Goal: Find specific page/section: Find specific page/section

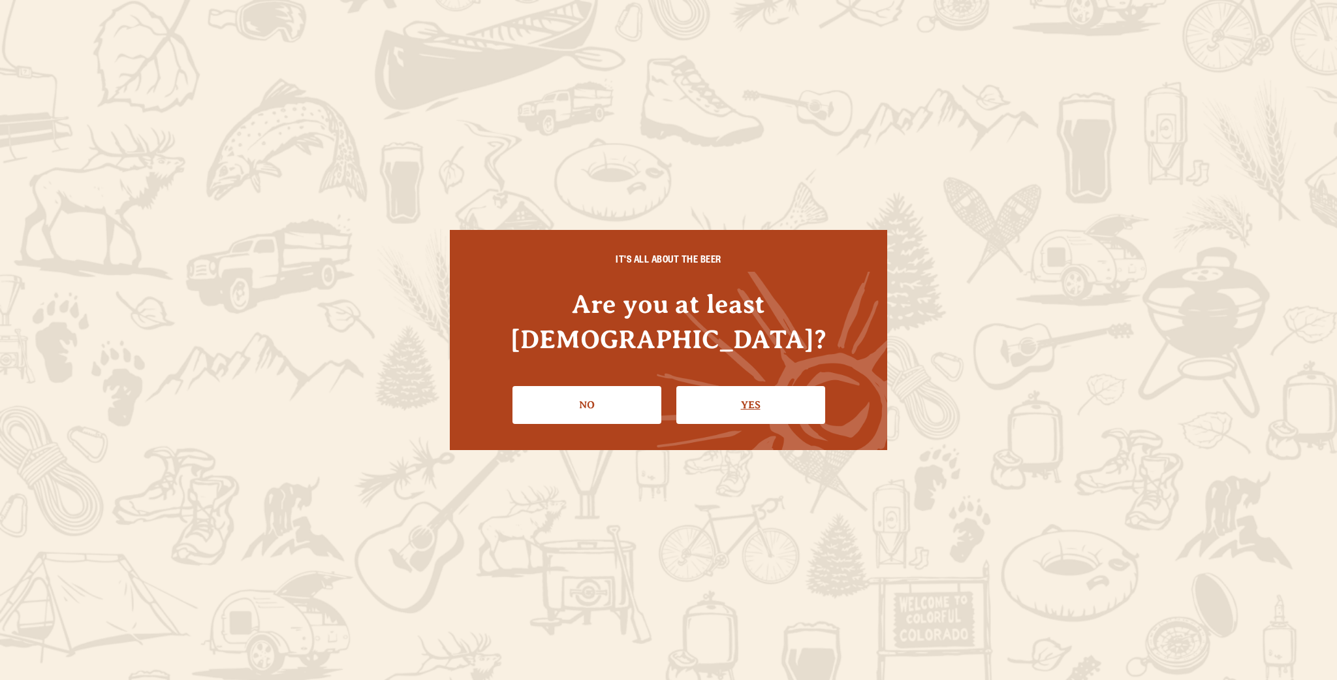
click at [794, 391] on link "Yes" at bounding box center [750, 405] width 149 height 38
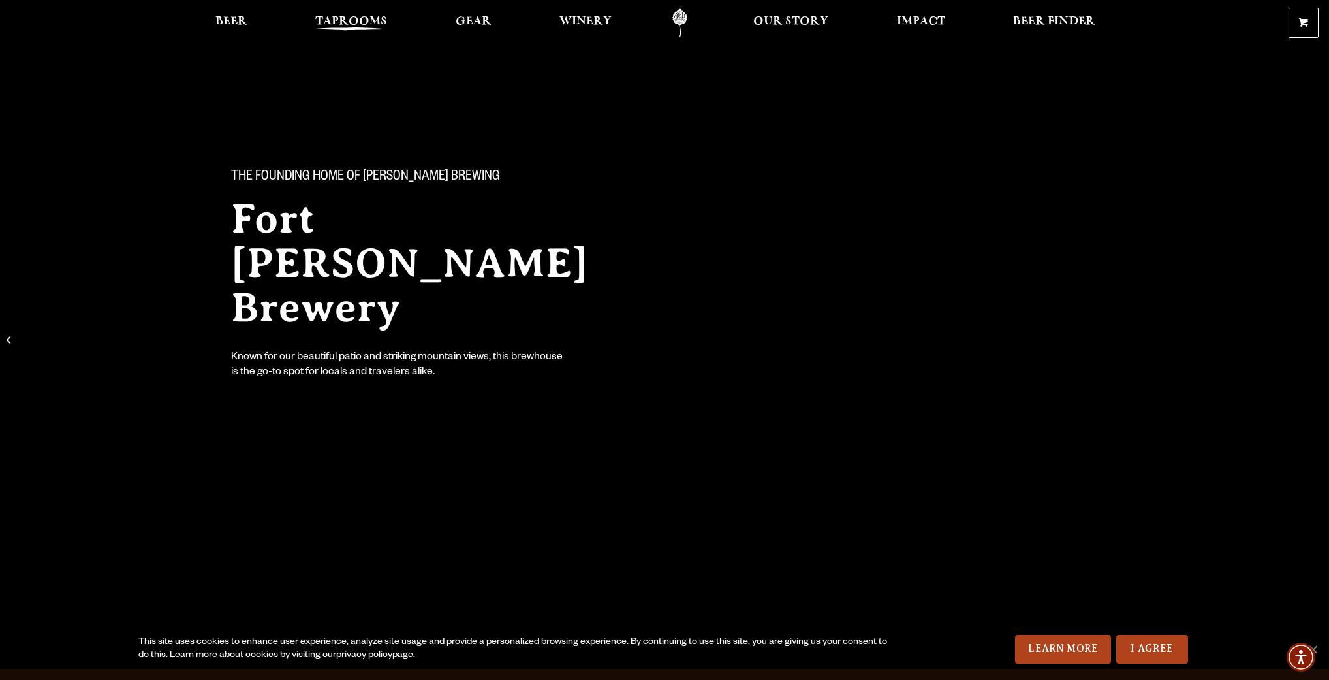
click at [349, 20] on span "Taprooms" at bounding box center [351, 21] width 72 height 10
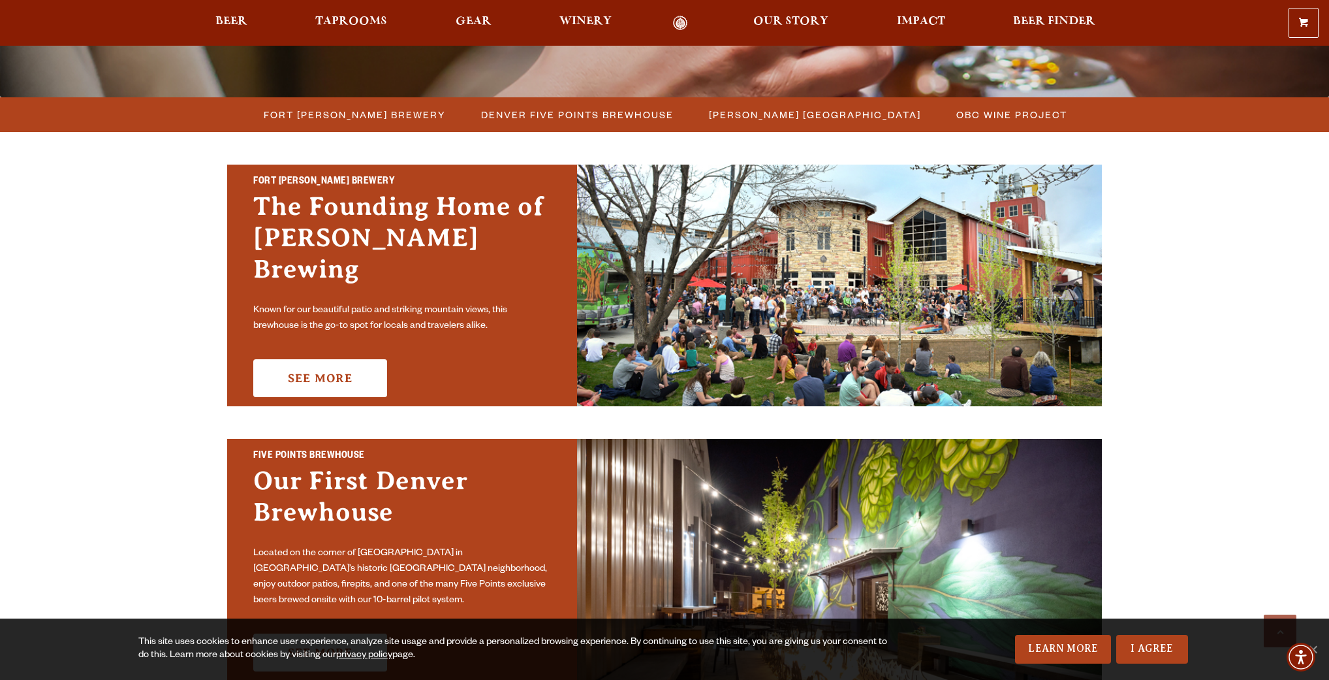
scroll to position [376, 0]
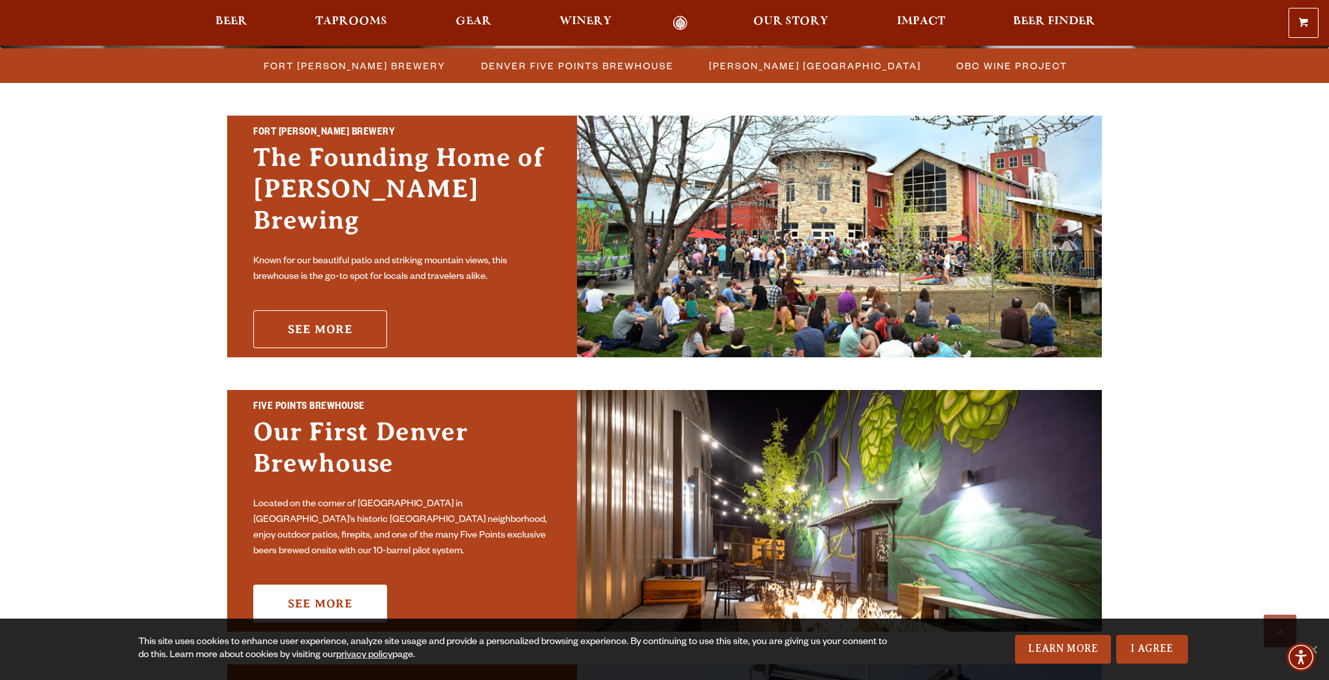
click at [316, 315] on link "See More" at bounding box center [320, 329] width 134 height 38
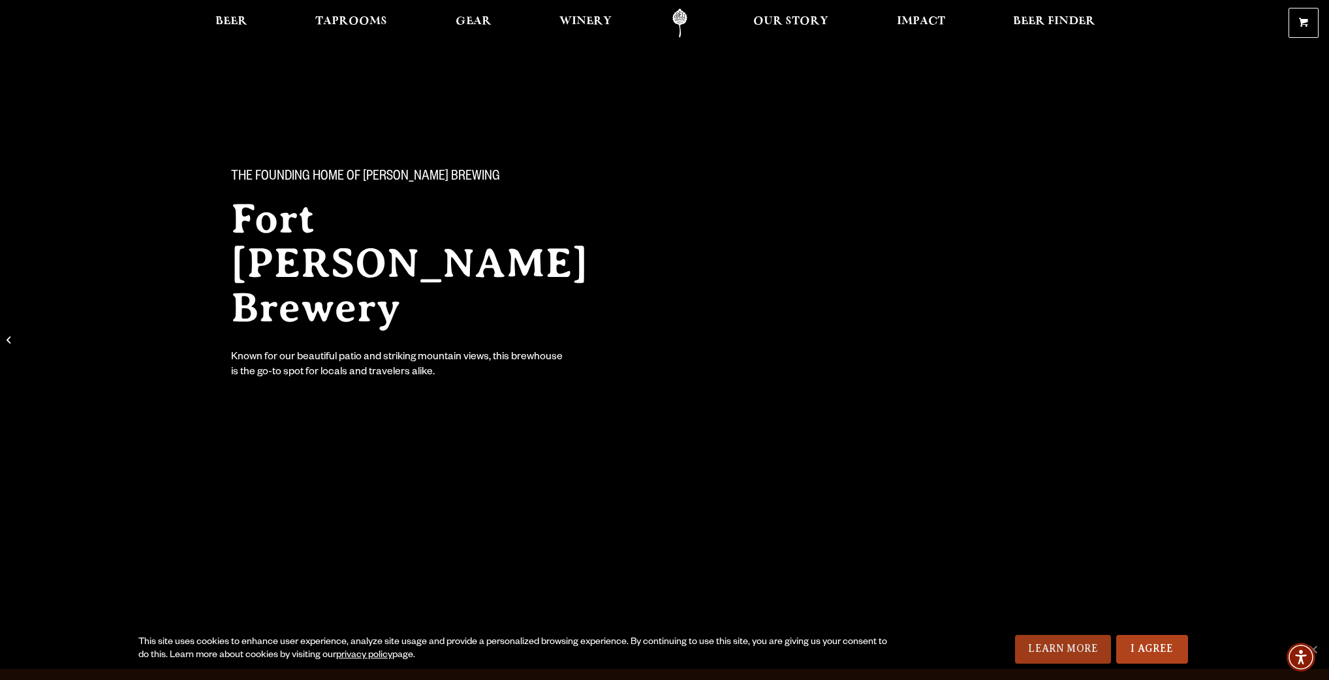
click at [1070, 652] on link "Learn More" at bounding box center [1063, 649] width 96 height 29
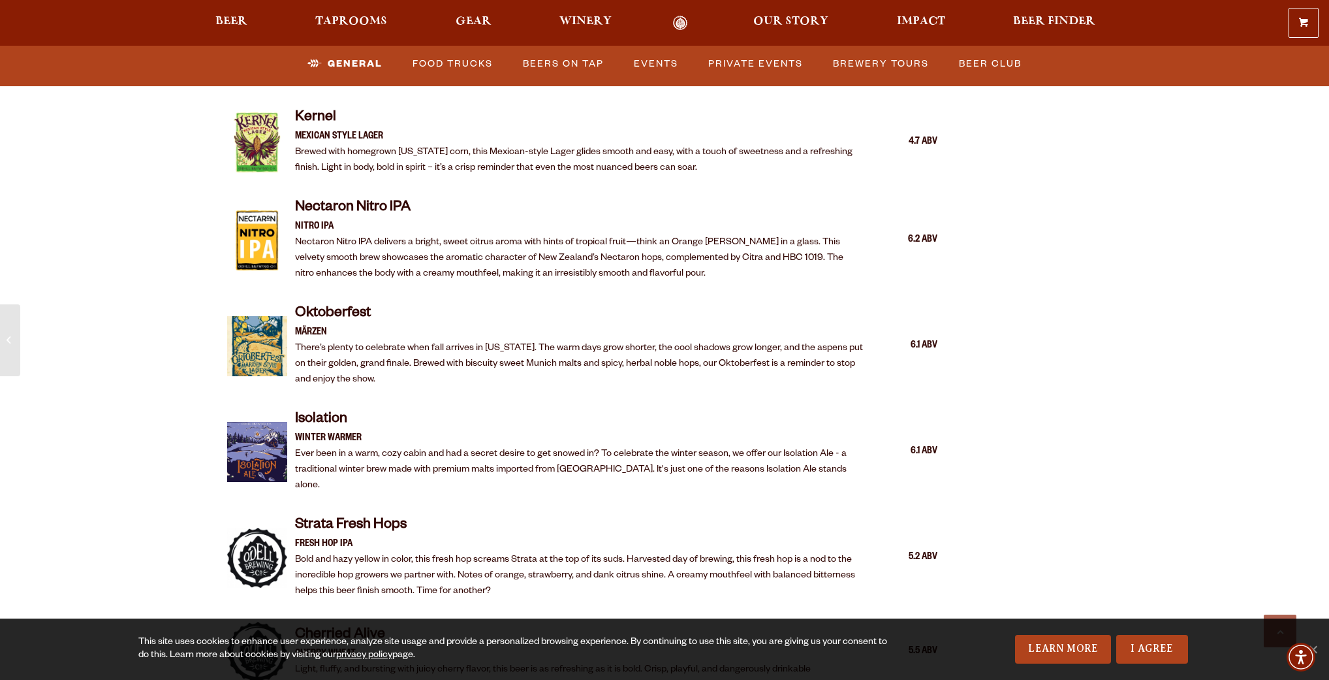
scroll to position [2570, 0]
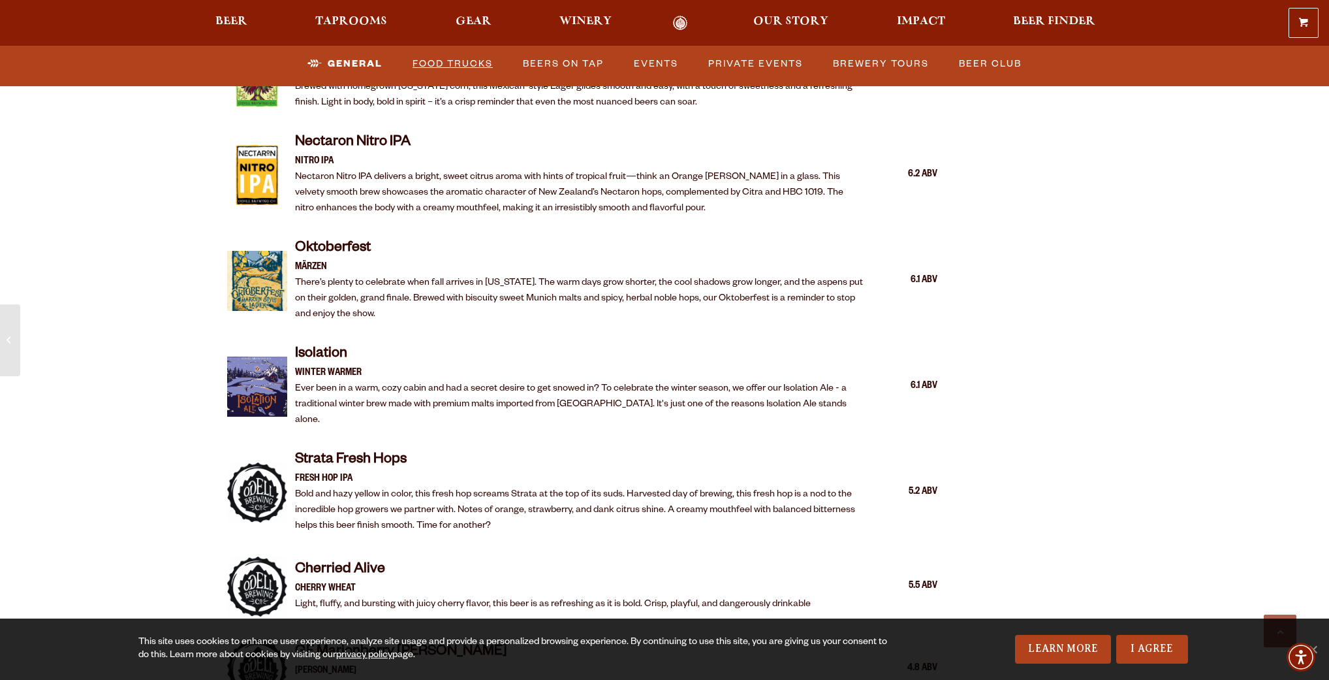
click at [454, 63] on link "Food Trucks" at bounding box center [452, 64] width 91 height 30
click at [437, 63] on link "Food Trucks" at bounding box center [442, 64] width 114 height 30
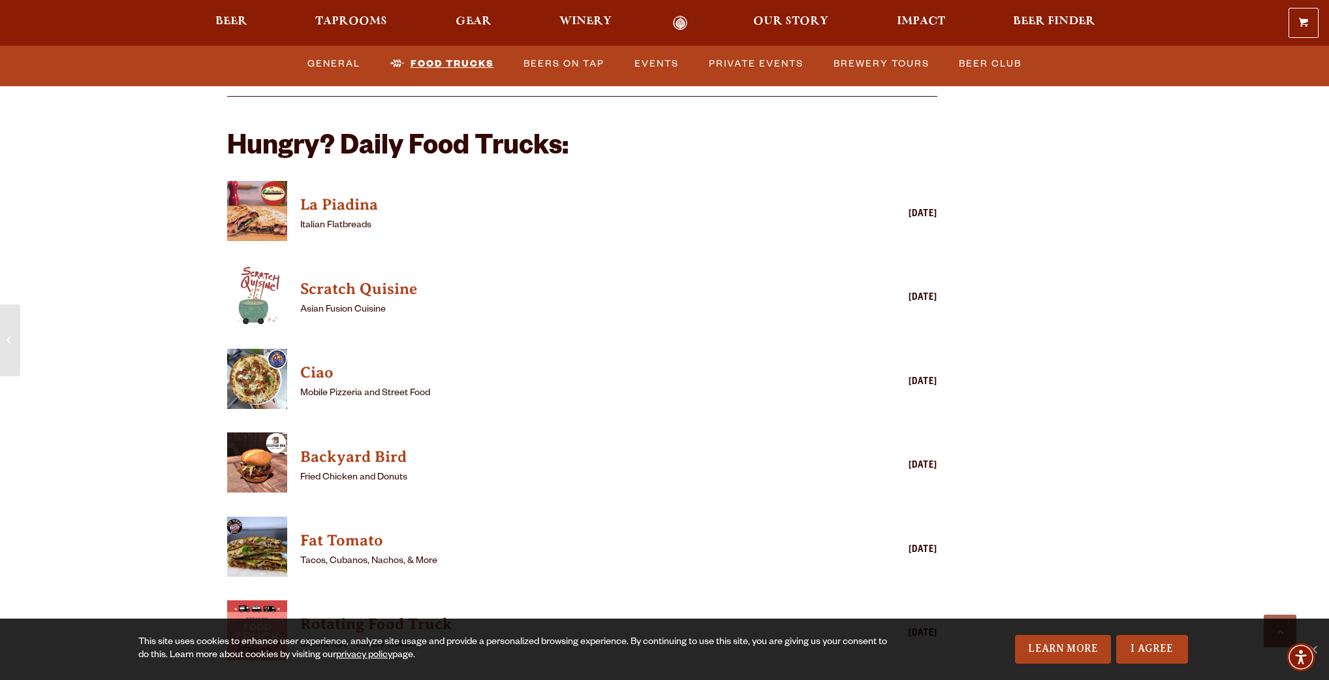
scroll to position [3302, 0]
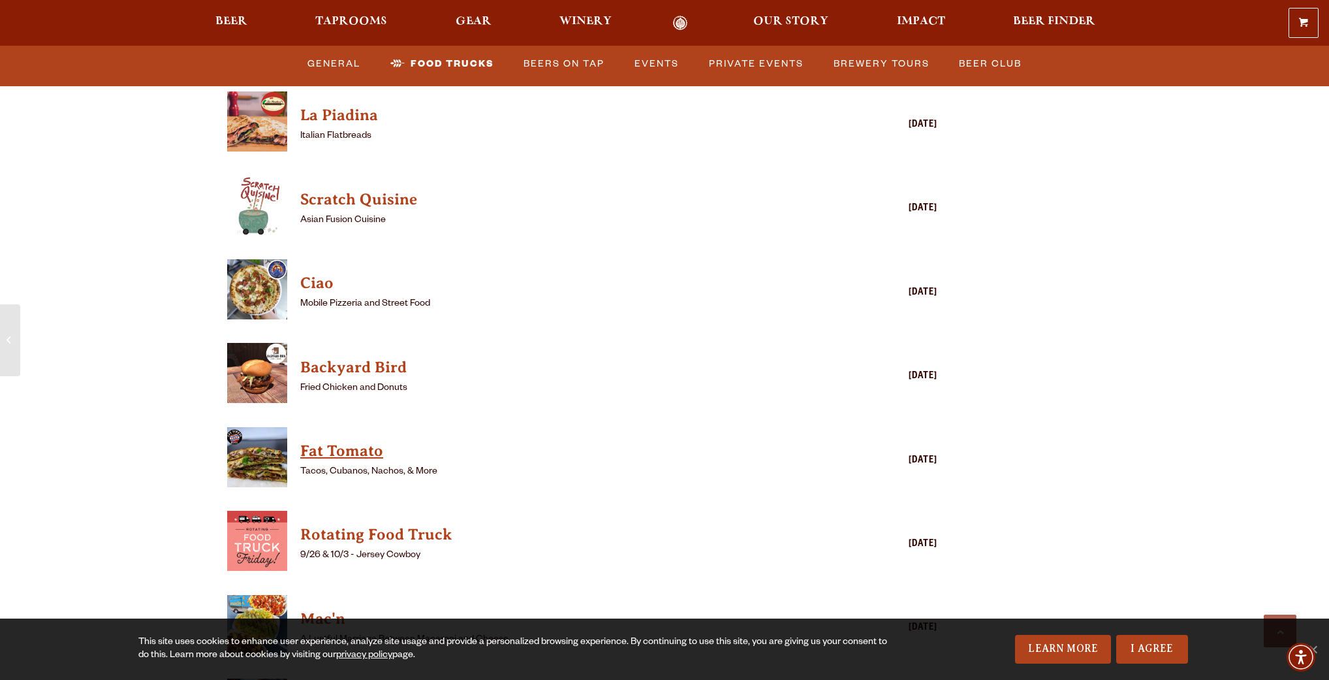
click at [311, 441] on h4 "Fat Tomato" at bounding box center [563, 451] width 526 height 21
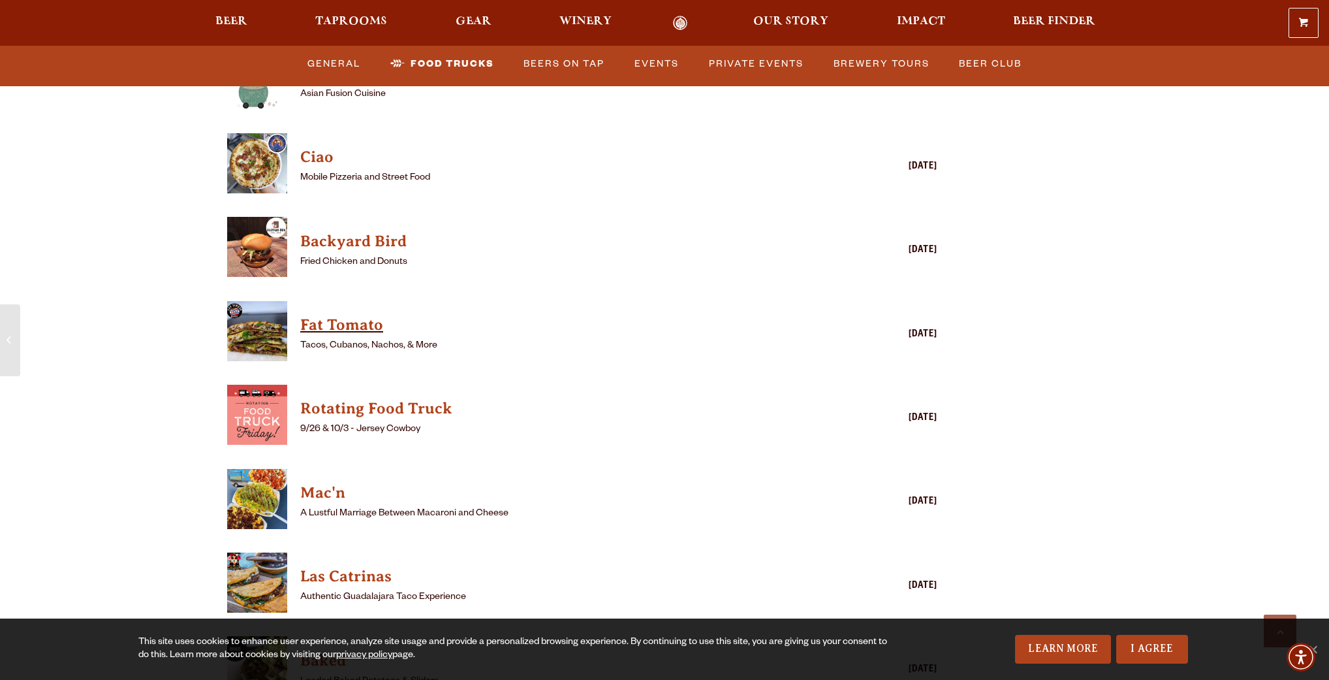
scroll to position [3428, 0]
click at [350, 399] on h4 "Rotating Food Truck" at bounding box center [563, 409] width 526 height 21
